Goal: Task Accomplishment & Management: Manage account settings

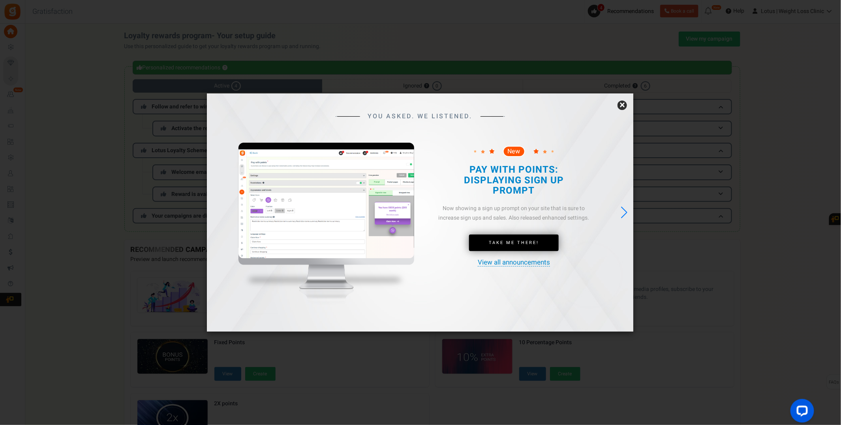
click at [623, 105] on link "×" at bounding box center [621, 105] width 9 height 9
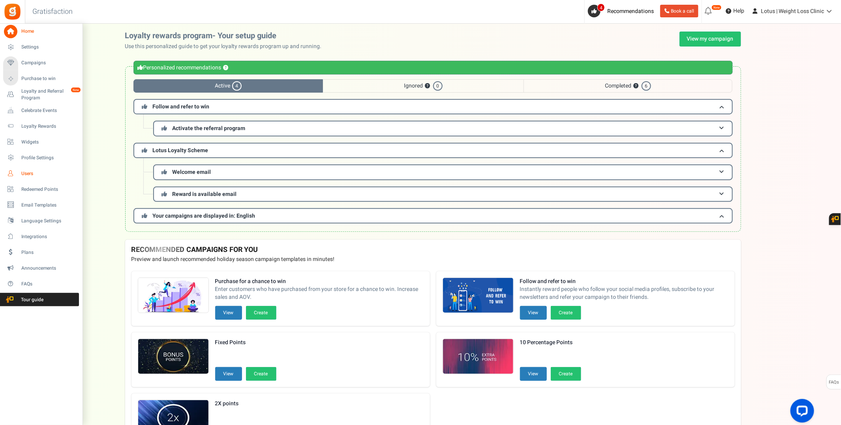
click at [32, 176] on span "Users" at bounding box center [48, 173] width 55 height 7
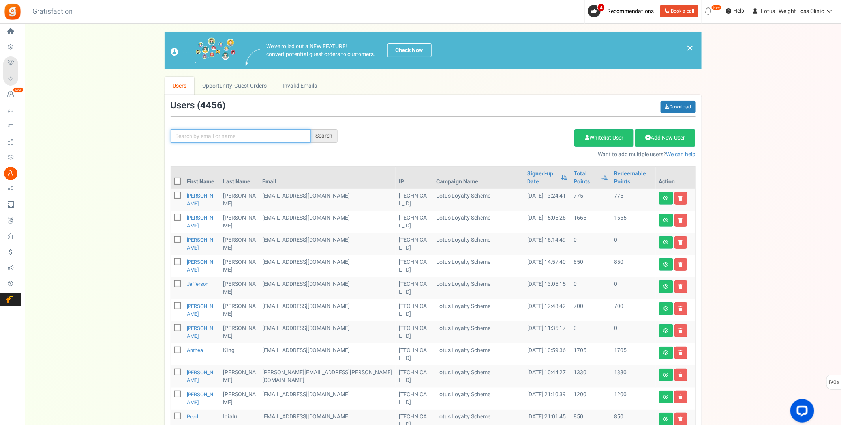
click at [200, 141] on input "text" at bounding box center [240, 135] width 140 height 13
type input "carolineannwilliams"
click at [324, 138] on div "Search" at bounding box center [324, 135] width 27 height 13
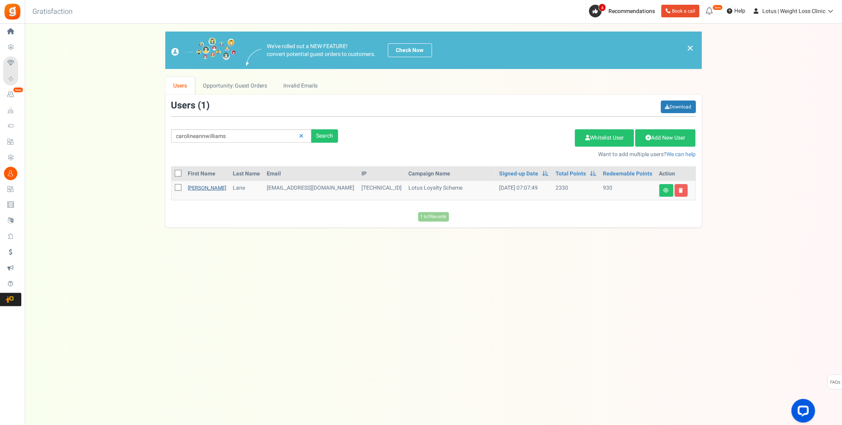
click at [204, 185] on link "[PERSON_NAME]" at bounding box center [207, 187] width 38 height 7
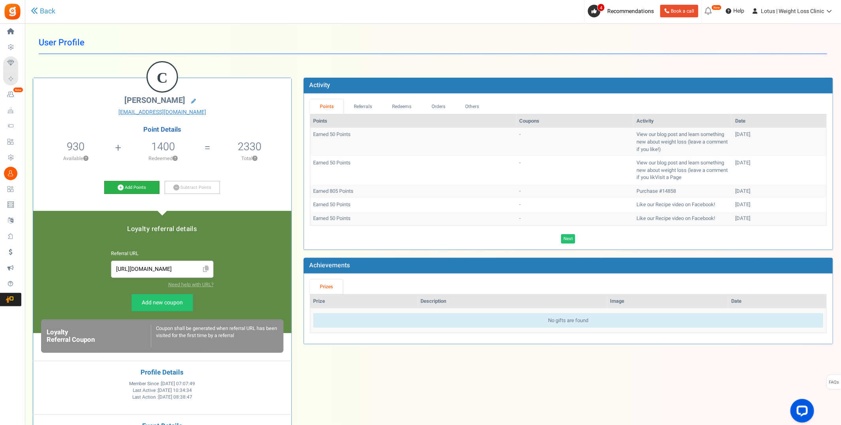
click at [144, 188] on link "Add Points" at bounding box center [131, 187] width 55 height 13
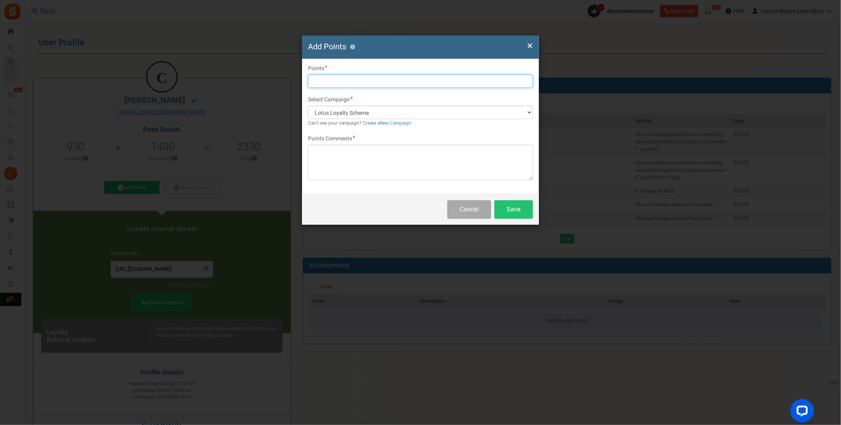
click at [335, 80] on input "text" at bounding box center [420, 81] width 225 height 13
type input "2500"
click at [355, 156] on textarea at bounding box center [420, 163] width 225 height 36
click at [399, 152] on textarea "To enrich screen reader interactions, please activate Accessibility in Grammarl…" at bounding box center [420, 163] width 225 height 36
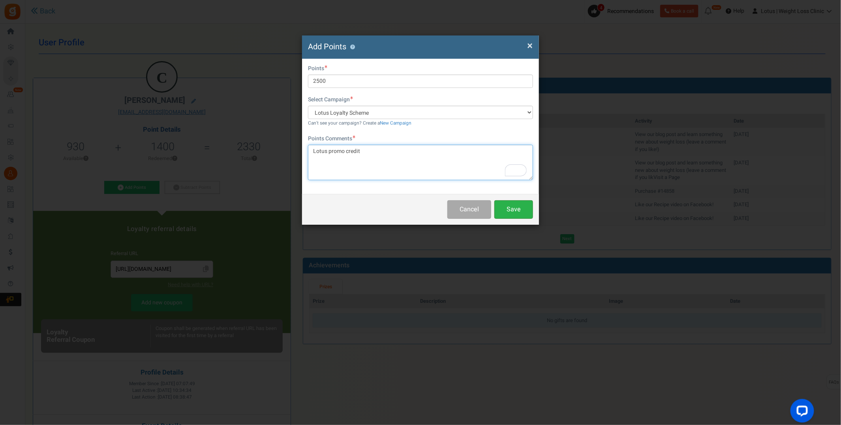
type textarea "Lotus promo credit"
click at [523, 209] on button "Save" at bounding box center [513, 209] width 39 height 19
